Goal: Task Accomplishment & Management: Use online tool/utility

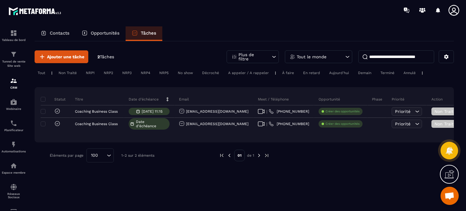
click at [97, 34] on p "Opportunités" at bounding box center [105, 32] width 29 height 5
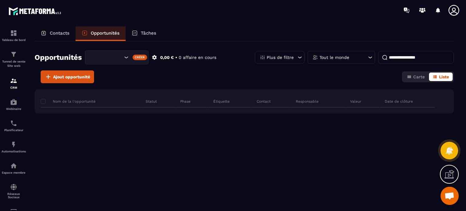
click at [0, 0] on img at bounding box center [0, 0] width 0 height 0
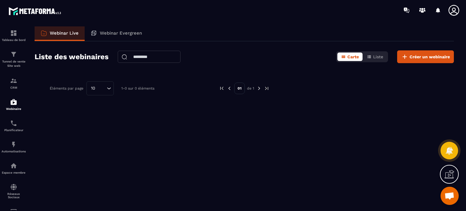
click at [0, 0] on img at bounding box center [0, 0] width 0 height 0
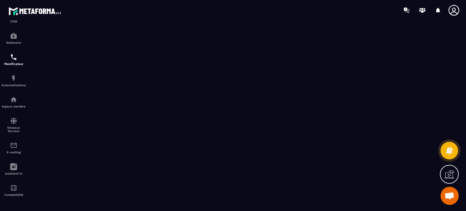
scroll to position [69, 0]
click at [16, 184] on link "Comptabilité" at bounding box center [14, 190] width 24 height 21
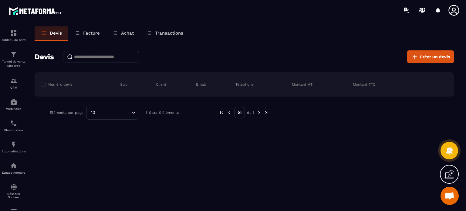
click at [96, 33] on p "Facture" at bounding box center [91, 32] width 17 height 5
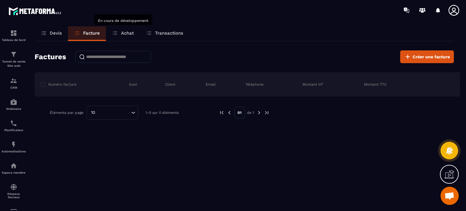
click at [128, 35] on p "Achat" at bounding box center [127, 32] width 13 height 5
click at [129, 32] on p "Achat" at bounding box center [127, 32] width 13 height 5
click at [124, 33] on p "Achat" at bounding box center [127, 32] width 13 height 5
click at [173, 31] on p "Transactions" at bounding box center [169, 32] width 28 height 5
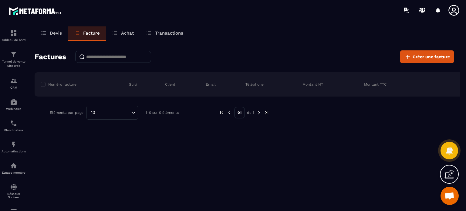
click at [87, 32] on p "Facture" at bounding box center [91, 32] width 17 height 5
click at [57, 29] on link "Devis" at bounding box center [51, 33] width 33 height 15
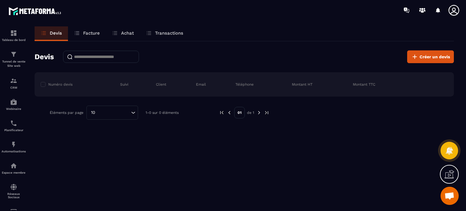
click at [91, 32] on p "Facture" at bounding box center [91, 32] width 17 height 5
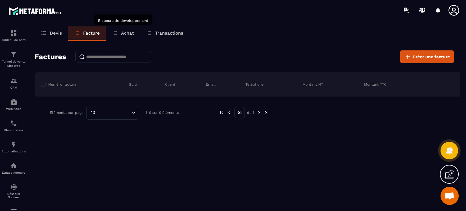
click at [127, 32] on p "Achat" at bounding box center [127, 32] width 13 height 5
click at [126, 35] on p "Achat" at bounding box center [127, 32] width 13 height 5
click at [19, 64] on p "Tunnel de vente Site web" at bounding box center [14, 63] width 24 height 8
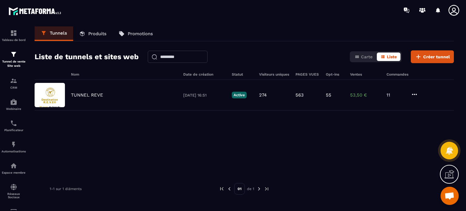
click at [116, 144] on div "TUNNEL REVE [DATE] 16:51 Active 274 563 55 53,50 € 11" at bounding box center [244, 125] width 419 height 91
click at [97, 97] on p "TUNNEL REVE" at bounding box center [87, 94] width 32 height 5
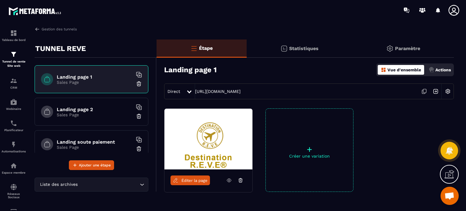
click at [301, 50] on p "Statistiques" at bounding box center [303, 49] width 29 height 6
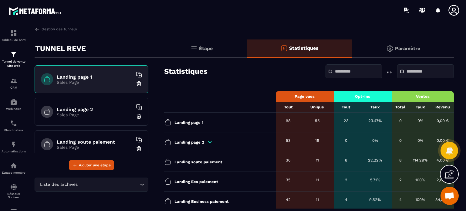
click at [411, 46] on p "Paramètre" at bounding box center [407, 49] width 25 height 6
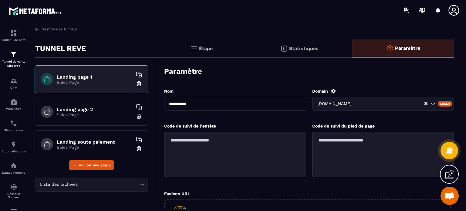
click at [59, 32] on link "Gestion des tunnels" at bounding box center [56, 28] width 42 height 5
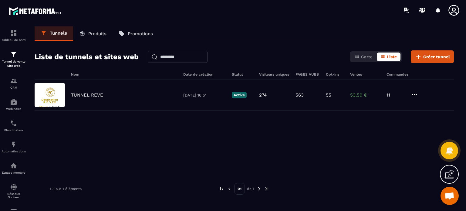
click at [417, 94] on icon at bounding box center [414, 94] width 7 height 7
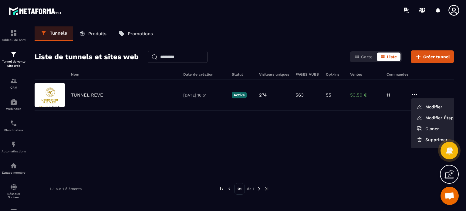
click at [332, 139] on div "TUNNEL REVE [DATE] 16:51 Active 274 563 55 53,50 € 11 Modifier Modifier Étapes …" at bounding box center [244, 125] width 419 height 91
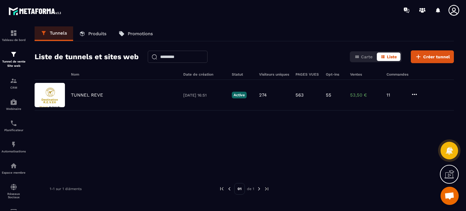
click at [98, 33] on p "Produits" at bounding box center [97, 33] width 18 height 5
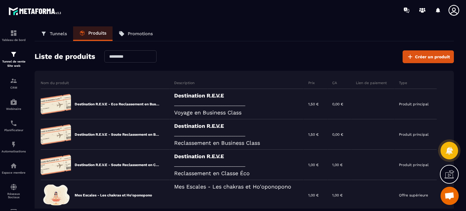
click at [144, 30] on link "Promotions" at bounding box center [136, 33] width 46 height 15
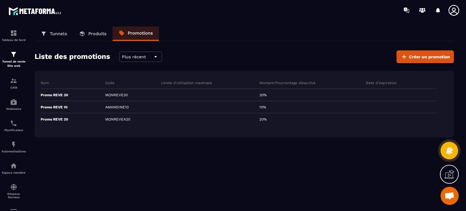
click at [57, 32] on p "Tunnels" at bounding box center [58, 33] width 17 height 5
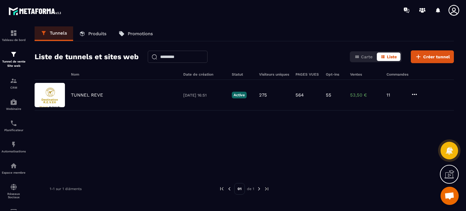
click at [95, 96] on p "TUNNEL REVE" at bounding box center [87, 94] width 32 height 5
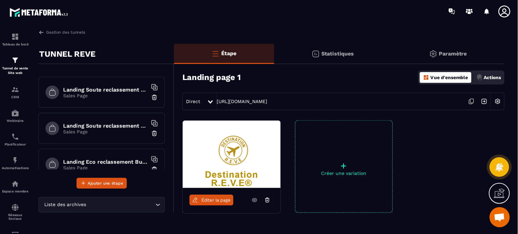
scroll to position [430, 0]
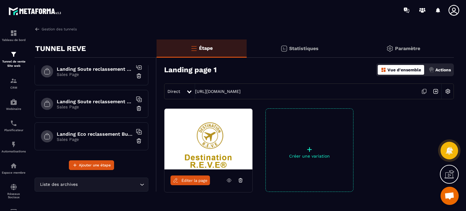
click at [309, 46] on p "Statistiques" at bounding box center [303, 49] width 29 height 6
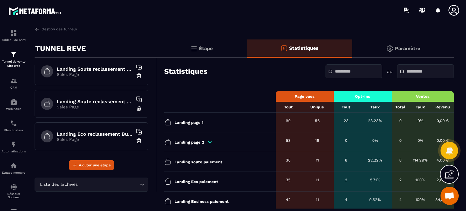
click at [196, 49] on img at bounding box center [193, 48] width 7 height 7
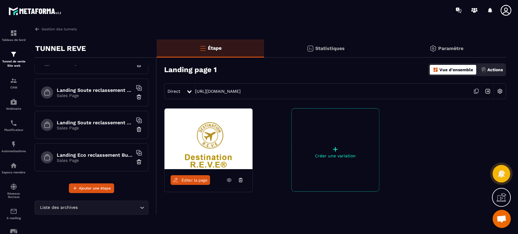
scroll to position [408, 0]
click at [312, 49] on img at bounding box center [310, 48] width 7 height 7
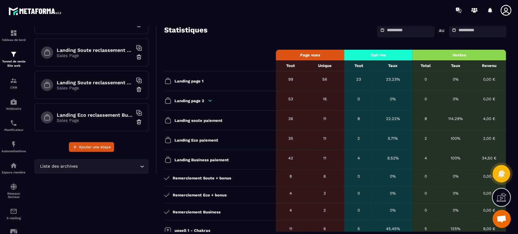
scroll to position [45, 0]
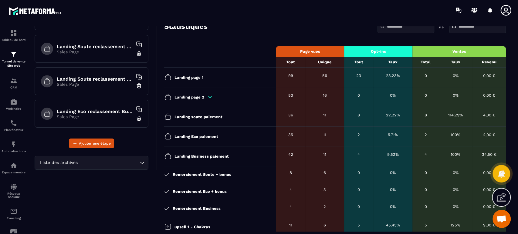
click at [456, 51] on th "Ventes" at bounding box center [458, 51] width 93 height 11
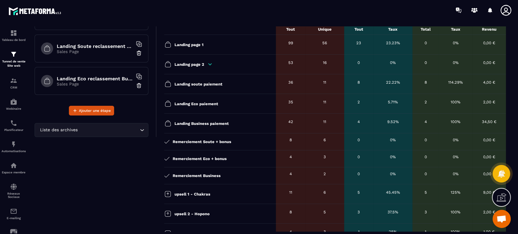
scroll to position [72, 0]
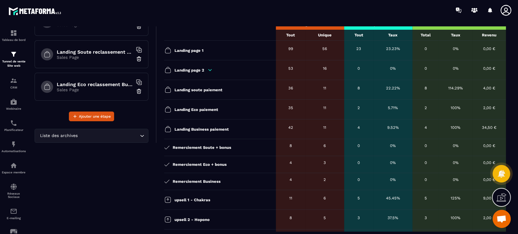
click at [183, 108] on p "Landing Eco paiement" at bounding box center [196, 109] width 44 height 5
click at [168, 109] on icon at bounding box center [167, 109] width 7 height 7
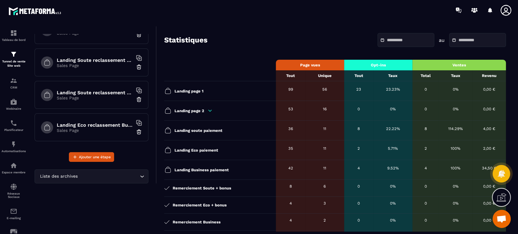
scroll to position [0, 0]
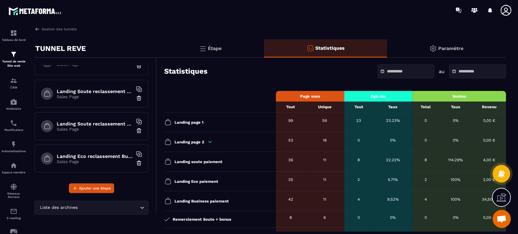
click at [447, 44] on div "Paramètre" at bounding box center [446, 48] width 119 height 18
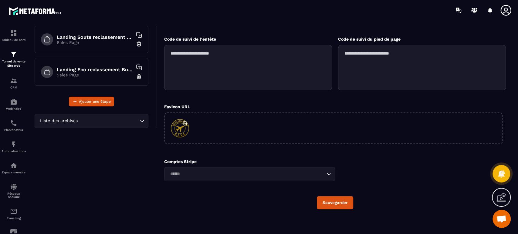
scroll to position [88, 0]
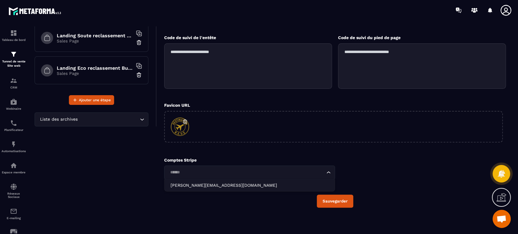
click at [324, 171] on input "Search for option" at bounding box center [246, 172] width 157 height 7
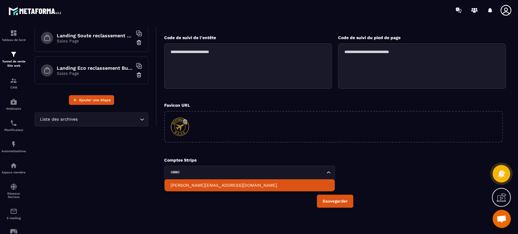
click at [377, 171] on div "Comptes Stripe Loading... [PERSON_NAME][EMAIL_ADDRESS][DOMAIN_NAME]" at bounding box center [335, 169] width 342 height 22
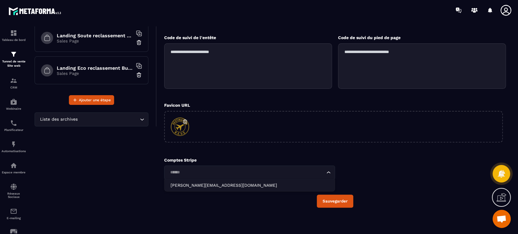
click at [316, 173] on input "Search for option" at bounding box center [246, 172] width 157 height 7
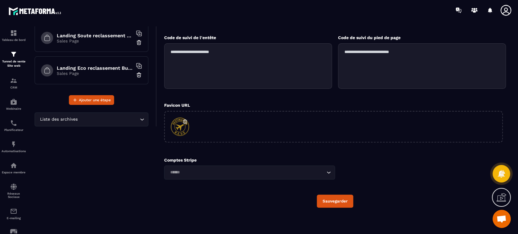
click at [113, 165] on div "TUNNEL REVE Landing page 1 Sales Page Landing page 2 Sales Page Landing soute p…" at bounding box center [96, 88] width 122 height 275
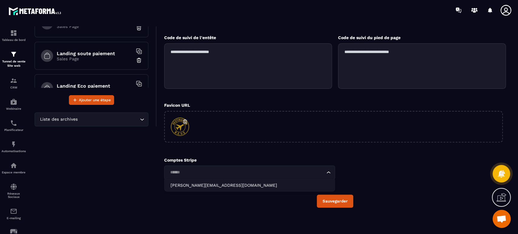
click at [303, 173] on input "Search for option" at bounding box center [246, 172] width 157 height 7
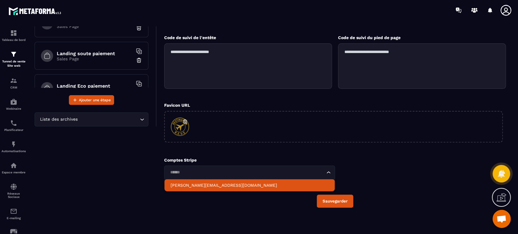
click at [274, 183] on p "[PERSON_NAME][EMAIL_ADDRESS][DOMAIN_NAME]" at bounding box center [250, 185] width 158 height 6
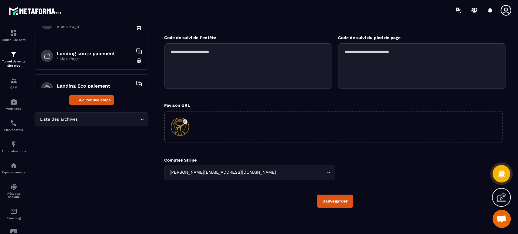
click at [214, 166] on div "[PERSON_NAME][EMAIL_ADDRESS][DOMAIN_NAME] Loading..." at bounding box center [249, 173] width 171 height 14
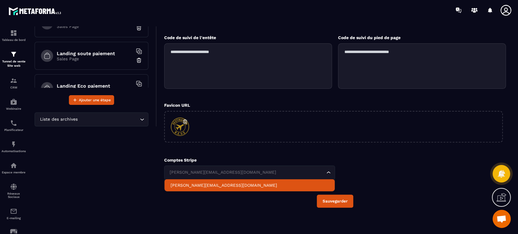
click at [150, 170] on div "TUNNEL REVE Landing page 1 Sales Page Landing page 2 Sales Page Landing soute p…" at bounding box center [96, 88] width 122 height 275
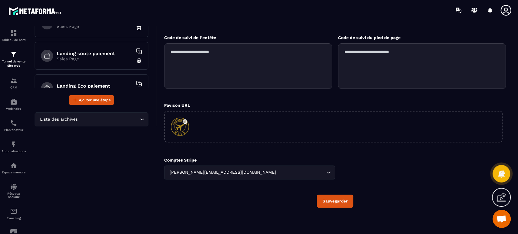
click at [342, 198] on button "Sauvegarder" at bounding box center [335, 201] width 36 height 13
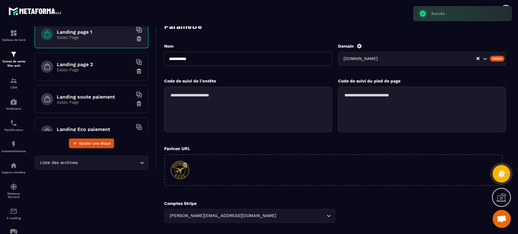
scroll to position [43, 0]
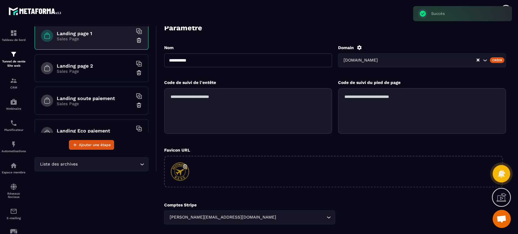
click at [88, 62] on div "Landing page 2 Sales Page" at bounding box center [92, 68] width 114 height 28
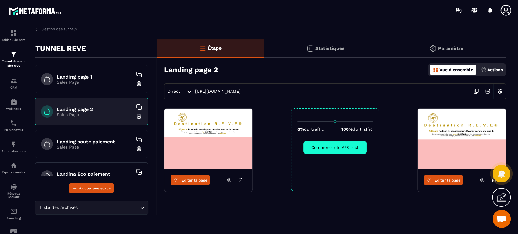
click at [462, 50] on p "Paramètre" at bounding box center [450, 49] width 25 height 6
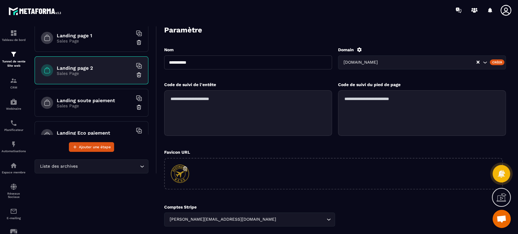
scroll to position [88, 0]
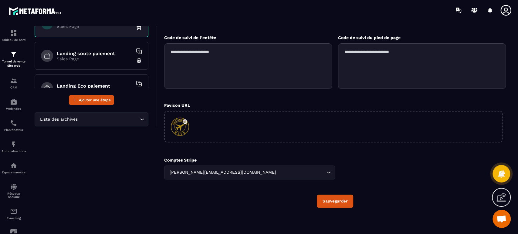
click at [96, 56] on p "Sales Page" at bounding box center [95, 58] width 76 height 5
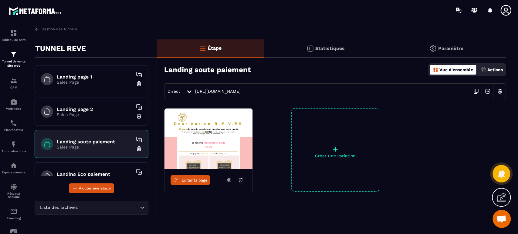
click at [464, 48] on div "Paramètre" at bounding box center [446, 48] width 119 height 18
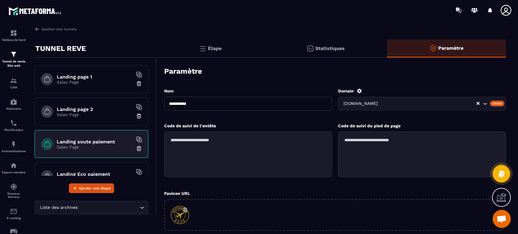
click at [89, 143] on h6 "Landing soute paiement" at bounding box center [95, 142] width 76 height 6
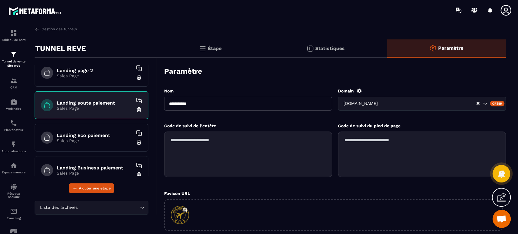
scroll to position [45, 0]
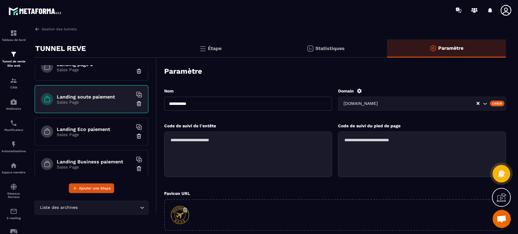
click at [97, 131] on h6 "Landing Eco paiement" at bounding box center [95, 130] width 76 height 6
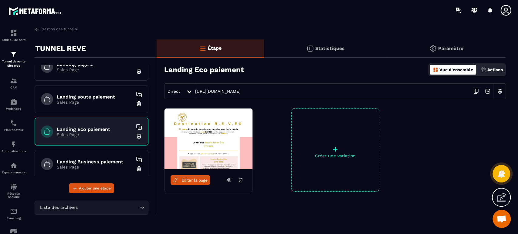
click at [466, 92] on icon at bounding box center [476, 92] width 12 height 12
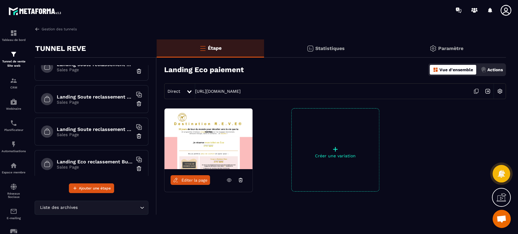
scroll to position [408, 0]
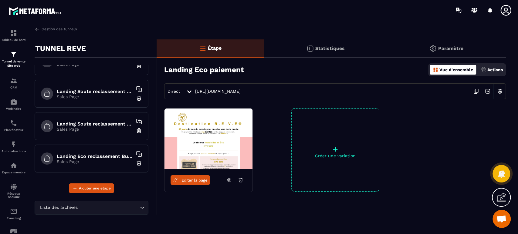
click at [15, 62] on p "Tunnel de vente Site web" at bounding box center [14, 63] width 24 height 8
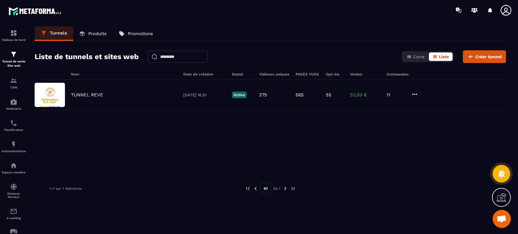
click at [0, 0] on img at bounding box center [0, 0] width 0 height 0
